Goal: Information Seeking & Learning: Learn about a topic

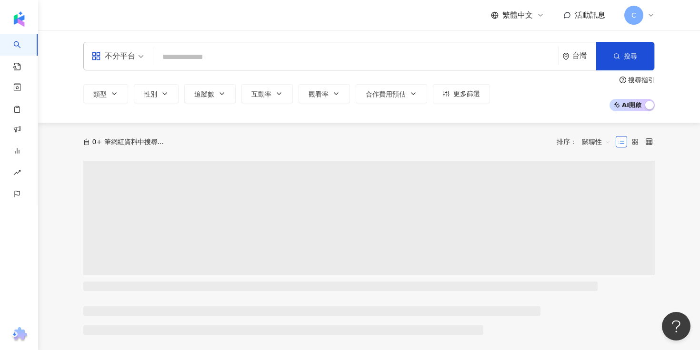
click at [285, 51] on input "search" at bounding box center [355, 57] width 397 height 18
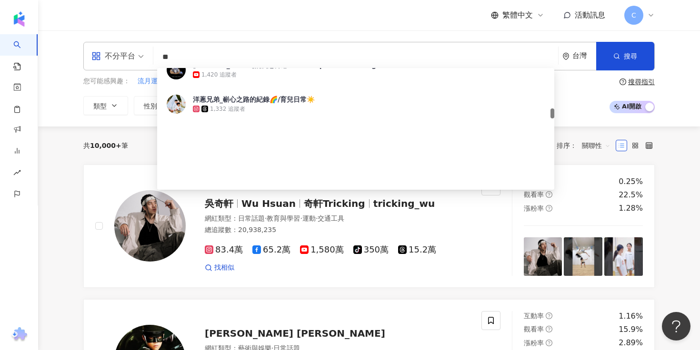
scroll to position [635, 0]
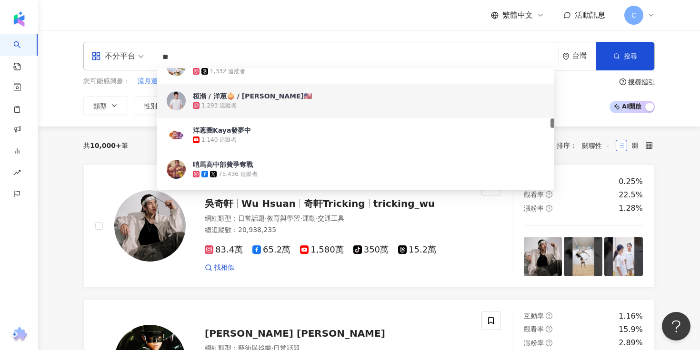
type input "*"
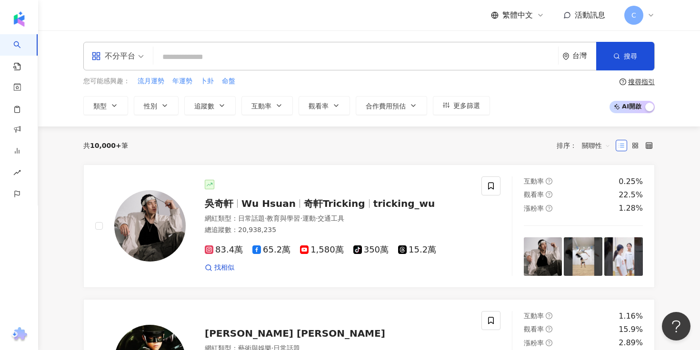
paste input "**********"
type input "**********"
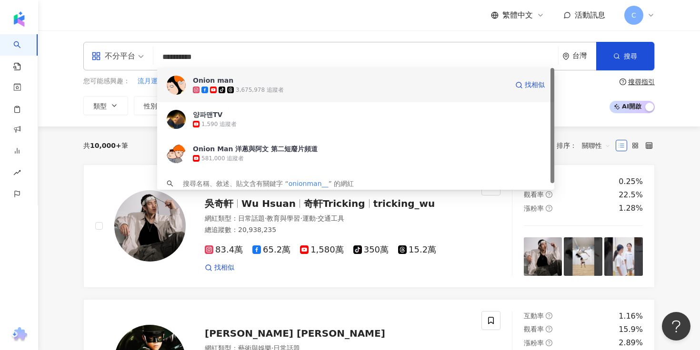
click at [327, 94] on div "tiktok-icon 3,675,978 追蹤者" at bounding box center [350, 90] width 315 height 10
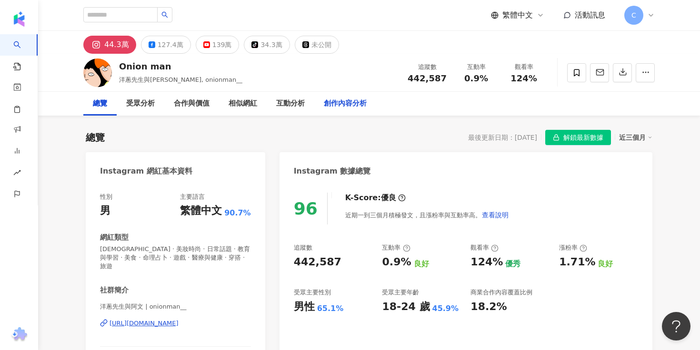
click at [332, 107] on div "創作內容分析" at bounding box center [345, 103] width 43 height 11
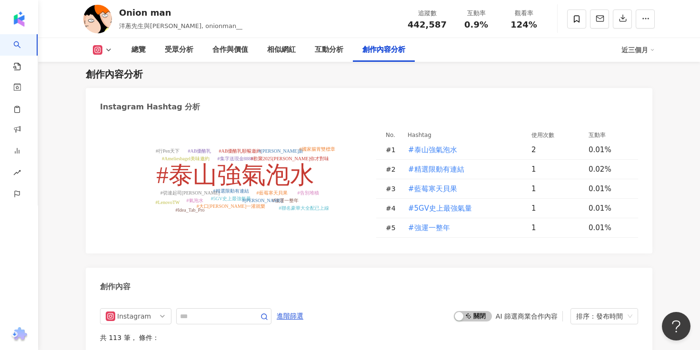
scroll to position [2560, 0]
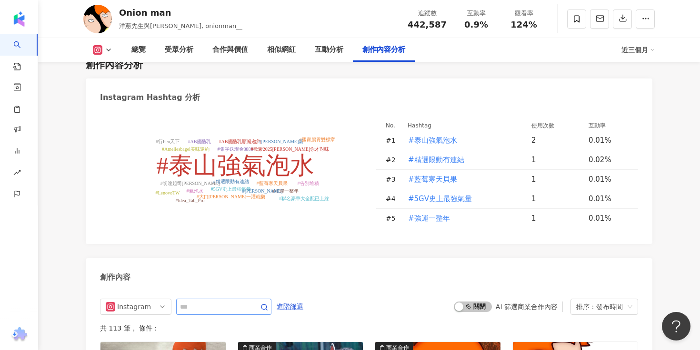
click at [250, 299] on span at bounding box center [223, 307] width 95 height 16
click at [246, 301] on input "text" at bounding box center [213, 306] width 67 height 11
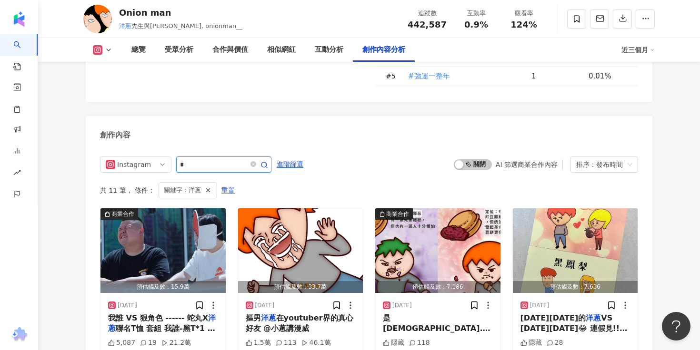
type input "*"
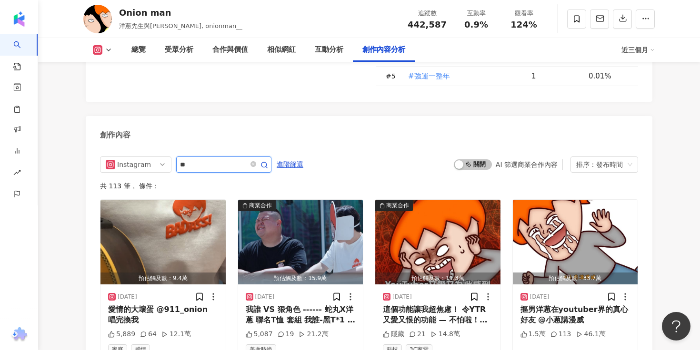
type input "**"
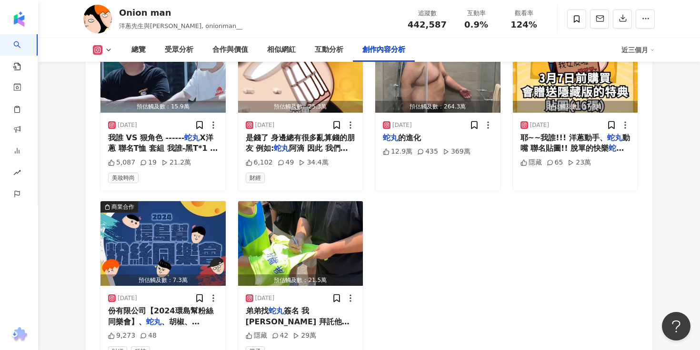
scroll to position [2847, 0]
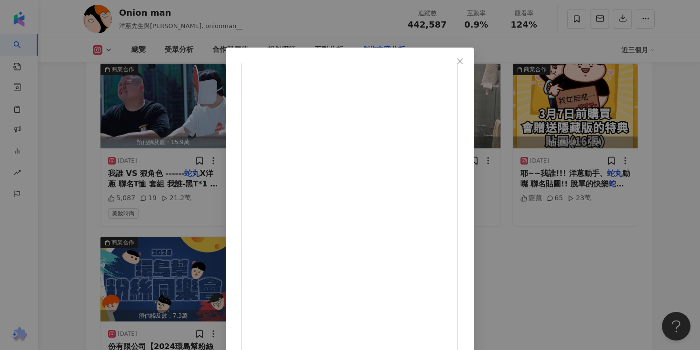
click at [624, 221] on div "Onion man 2024/11/8 弟弟找蛇丸簽名 我毛遂自薦 拜託他也借我簽 @jam_cutepig @thechef_fred @kevin2004…" at bounding box center [350, 175] width 700 height 350
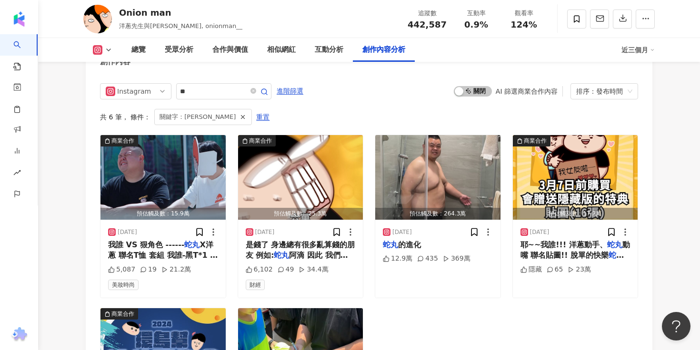
scroll to position [2794, 0]
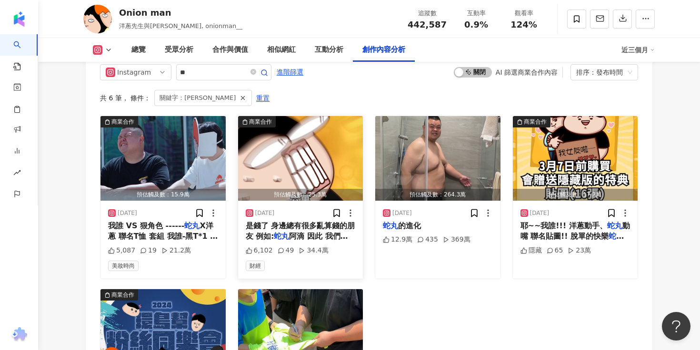
click at [295, 232] on span "阿滴 因此 我們需要一個小幫手" at bounding box center [297, 242] width 102 height 20
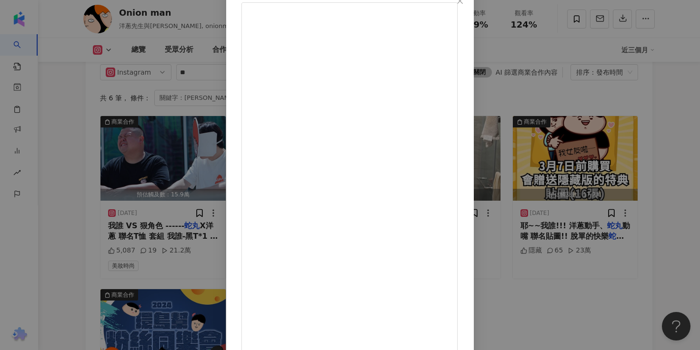
scroll to position [77, 0]
click at [607, 270] on div "Onion man 2025/8/4 最容易讓友情產生裂痕的因素就是錢了 身邊總有很多亂算錢的朋友 例如:蛇丸 阿滴 因此 我們需要一個小幫手 來維持我們的友…" at bounding box center [350, 175] width 700 height 350
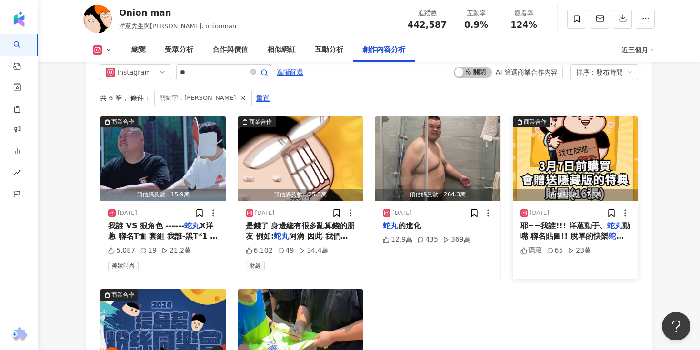
click at [569, 221] on span "動嘴 聯名貼圖!! 脫單的快樂" at bounding box center [574, 231] width 109 height 20
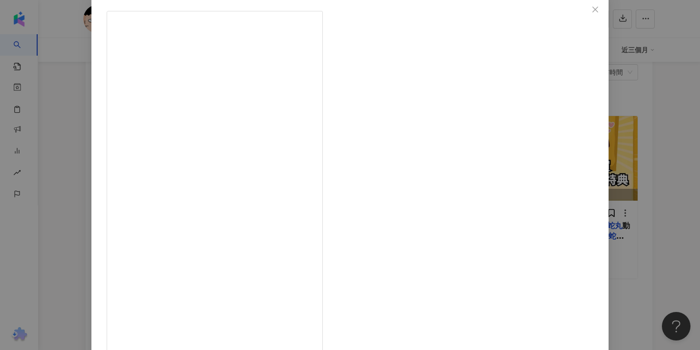
scroll to position [52, 0]
click at [630, 244] on div "Onion man 2025/2/6 耶~~我誰!!! 洋蔥動手、蛇丸動嘴 聯名貼圖!! 脫單的快樂蛇丸 L特典貼圖 上架!! 原音收錄蛇丸所有口頭禪 3/7…" at bounding box center [350, 175] width 700 height 350
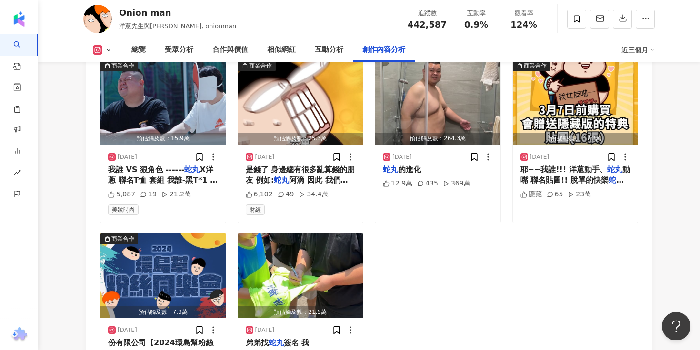
scroll to position [2858, 0]
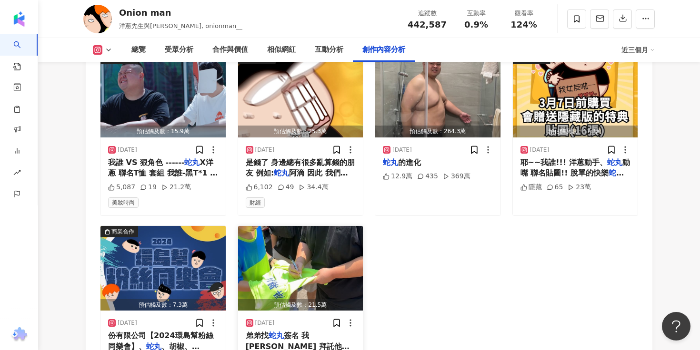
click at [332, 331] on div "弟弟找 蛇丸 簽名 我毛遂自薦 拜託他也借我簽 @jam_cutepig @thechef_fred @kevin200458" at bounding box center [301, 341] width 110 height 21
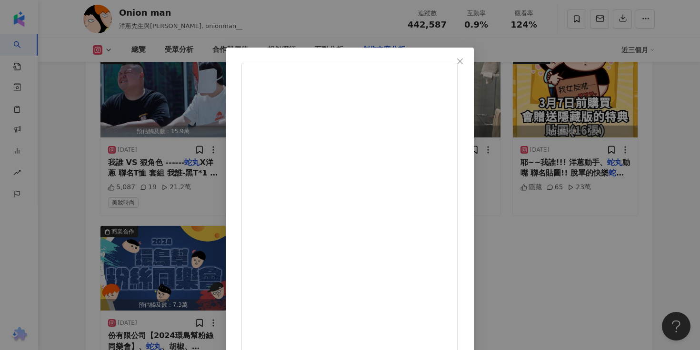
click at [606, 259] on div "Onion man 2024/11/8 弟弟找蛇丸簽名 我毛遂自薦 拜託他也借我簽 @jam_cutepig @thechef_fred @kevin2004…" at bounding box center [350, 175] width 700 height 350
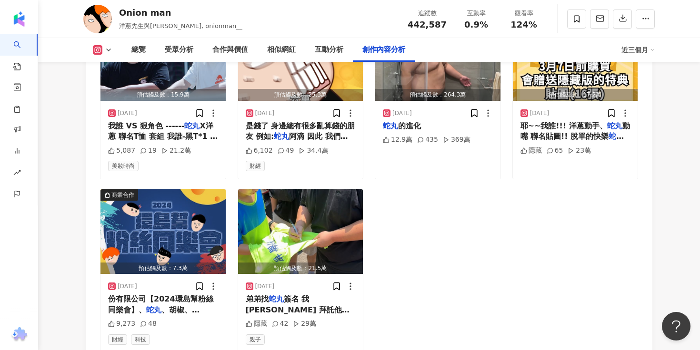
scroll to position [2809, 0]
